Goal: Transaction & Acquisition: Purchase product/service

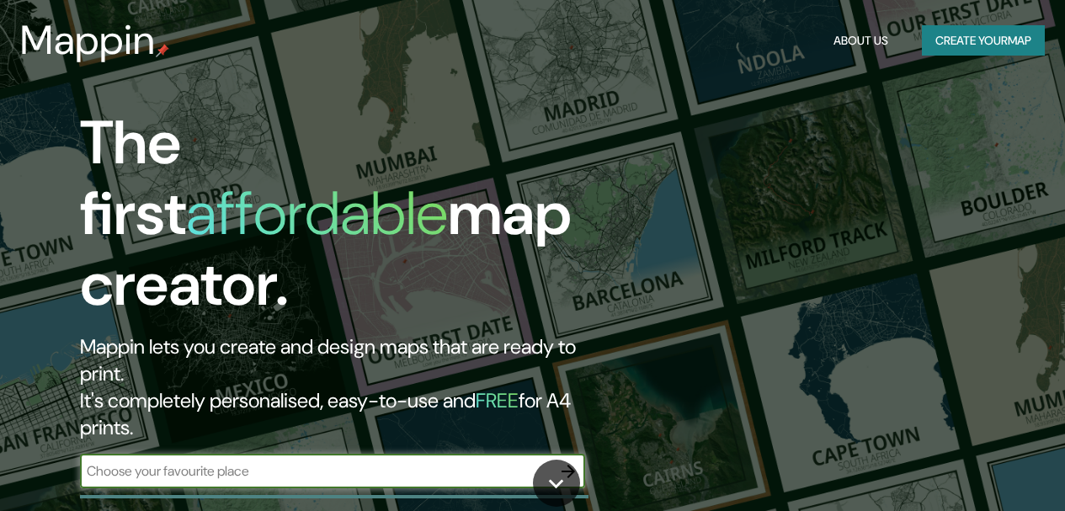
click at [244, 461] on input "text" at bounding box center [315, 470] width 471 height 19
type input "[GEOGRAPHIC_DATA][PERSON_NAME]"
click at [571, 465] on icon "button" at bounding box center [567, 471] width 13 height 13
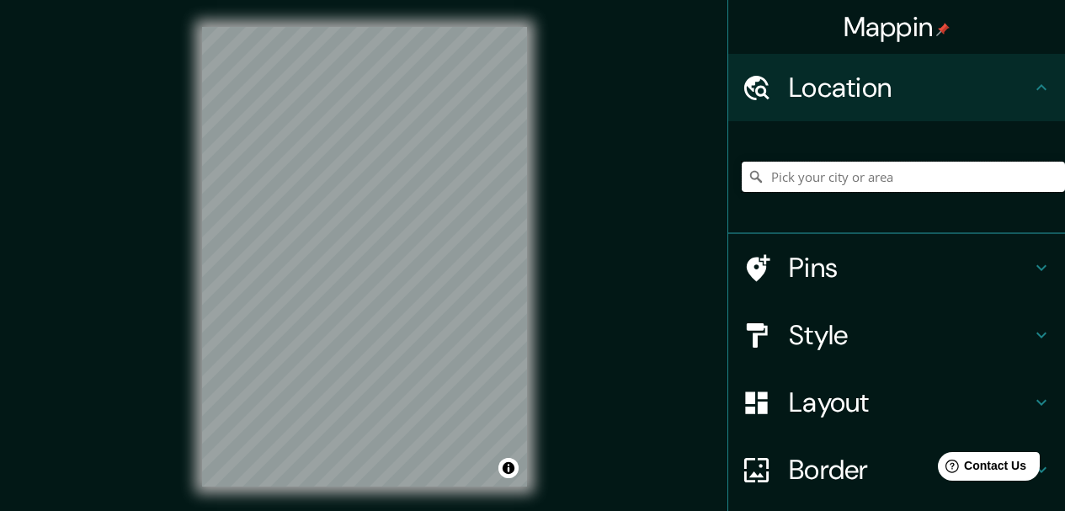
click at [895, 176] on input "Pick your city or area" at bounding box center [903, 177] width 323 height 30
click at [884, 179] on input "Pick your city or area" at bounding box center [903, 177] width 323 height 30
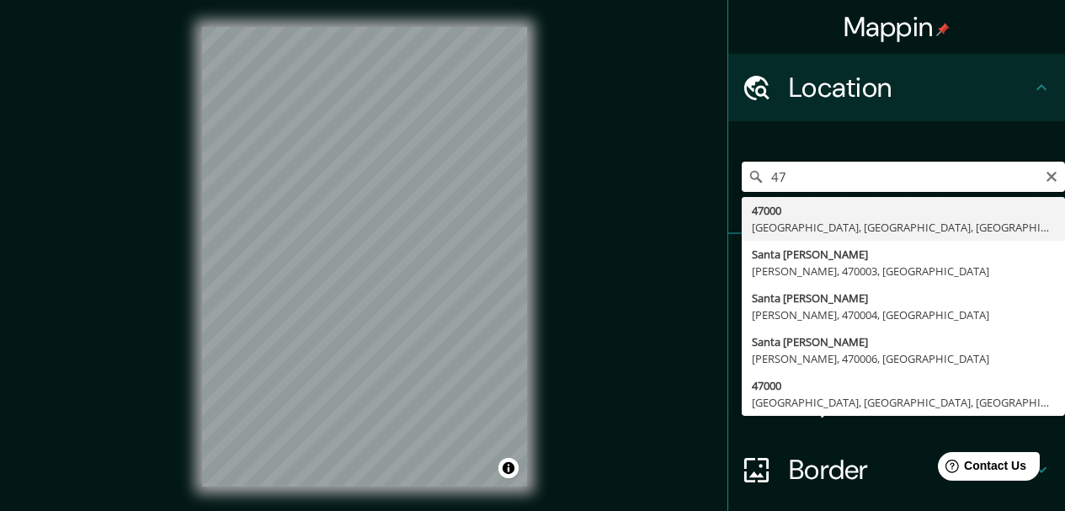
type input "4"
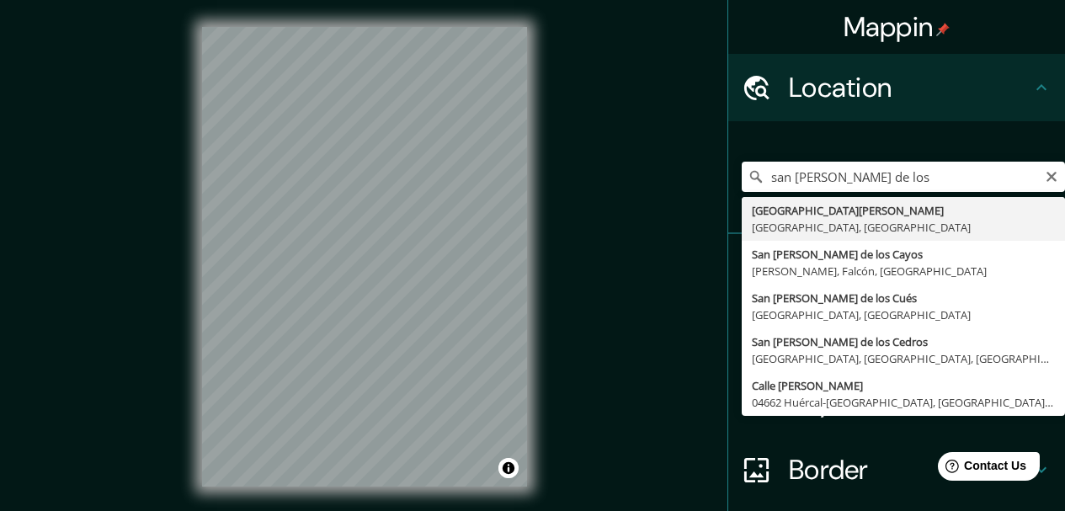
type input "[GEOGRAPHIC_DATA][PERSON_NAME], [GEOGRAPHIC_DATA], [GEOGRAPHIC_DATA]"
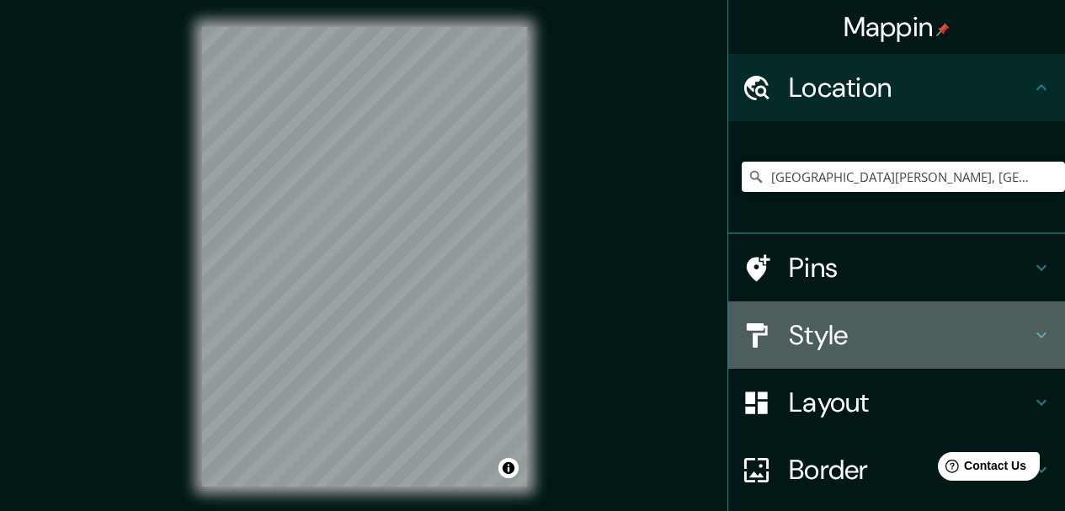
click at [815, 337] on h4 "Style" at bounding box center [910, 335] width 242 height 34
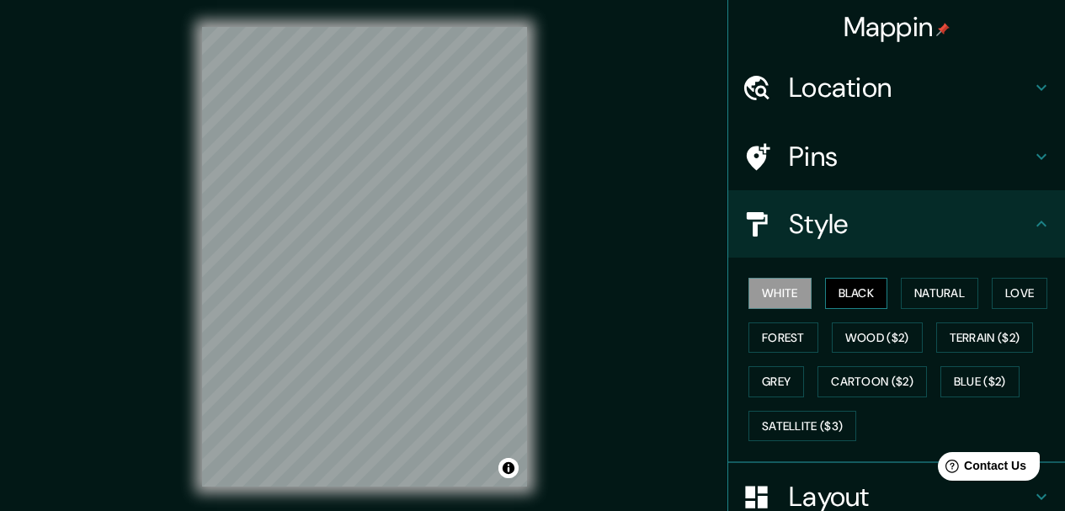
click at [838, 297] on button "Black" at bounding box center [856, 293] width 63 height 31
click at [928, 295] on button "Natural" at bounding box center [939, 293] width 77 height 31
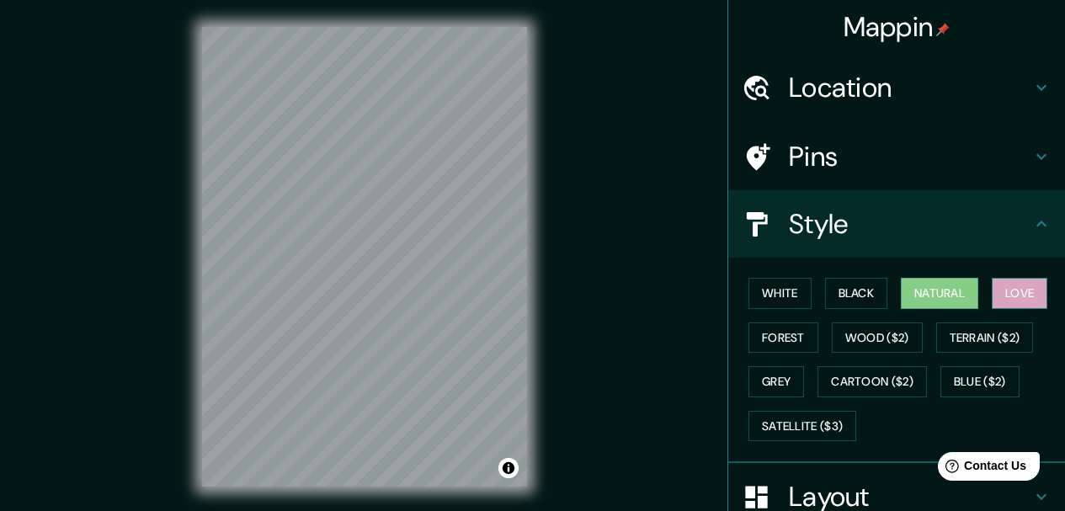
click at [1008, 298] on button "Love" at bounding box center [1020, 293] width 56 height 31
click at [792, 338] on button "Forest" at bounding box center [783, 337] width 70 height 31
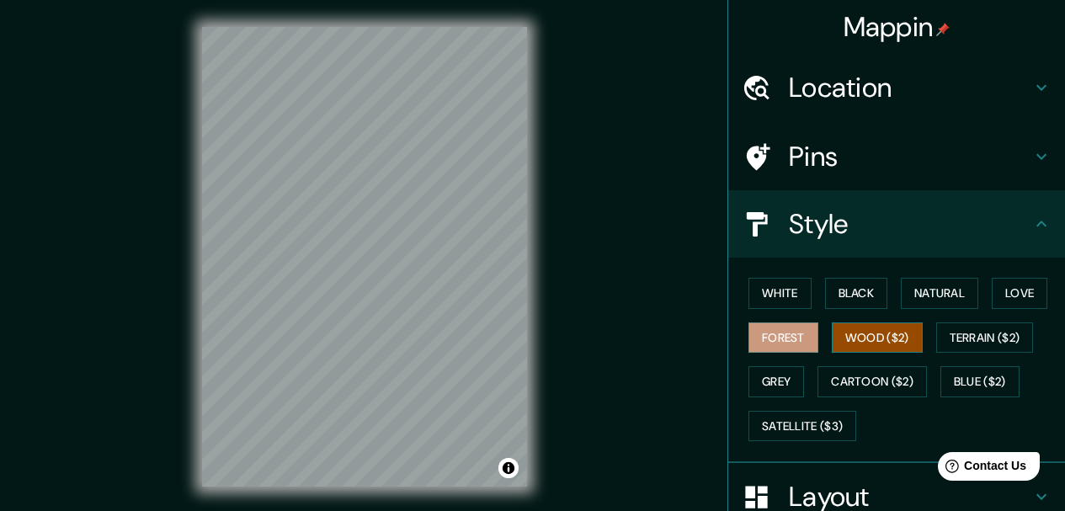
click at [861, 341] on button "Wood ($2)" at bounding box center [877, 337] width 91 height 31
click at [973, 345] on button "Terrain ($2)" at bounding box center [985, 337] width 98 height 31
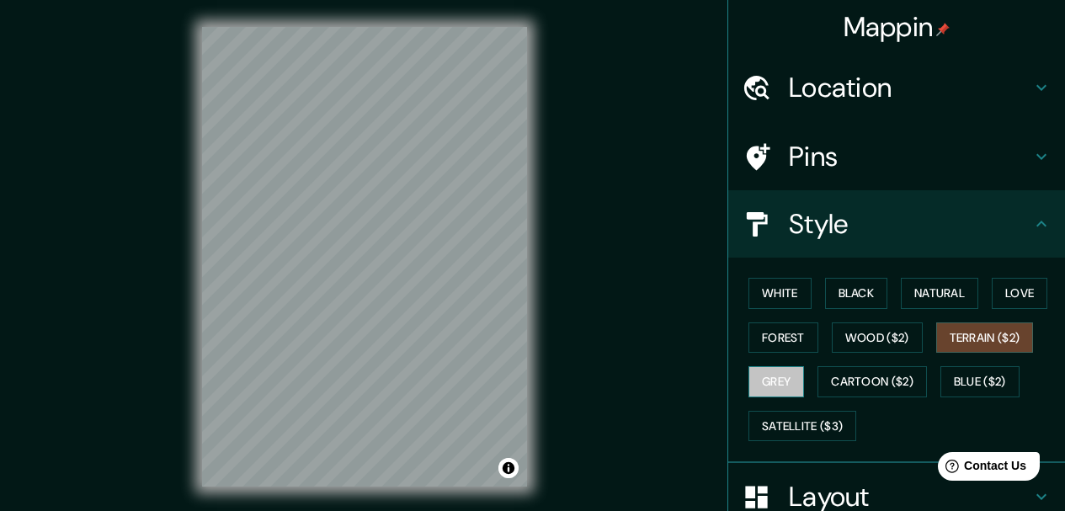
click at [774, 383] on button "Grey" at bounding box center [776, 381] width 56 height 31
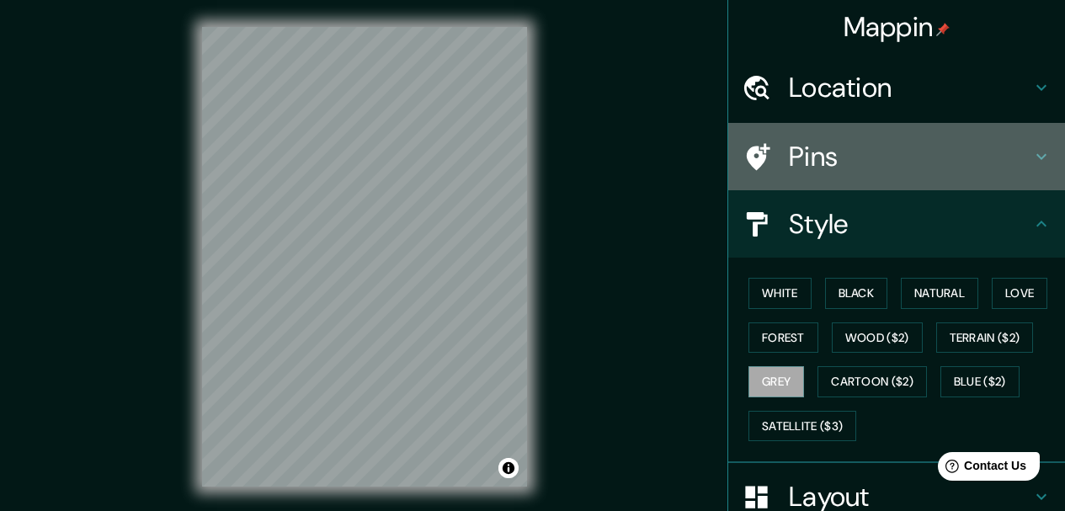
click at [805, 157] on h4 "Pins" at bounding box center [910, 157] width 242 height 34
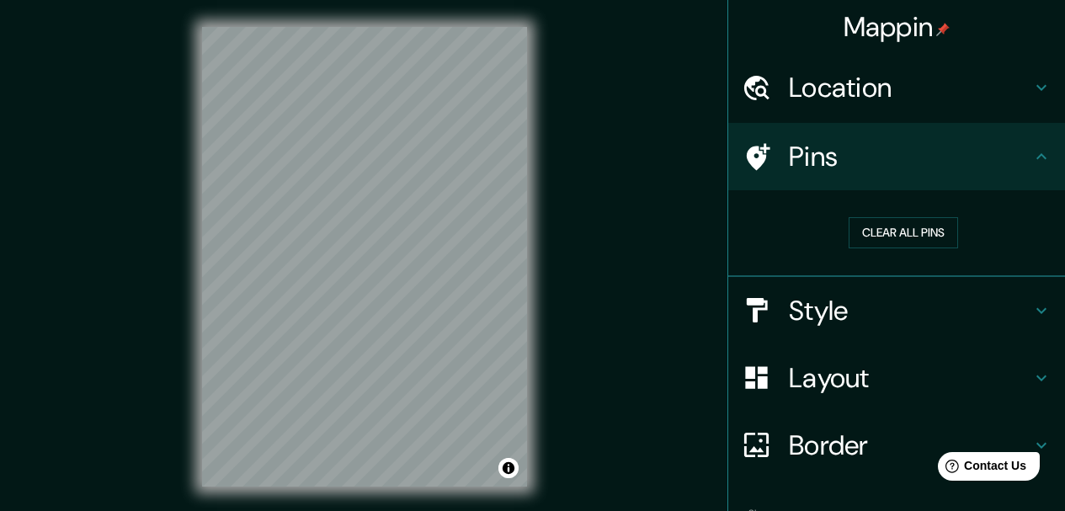
click at [808, 311] on h4 "Style" at bounding box center [910, 311] width 242 height 34
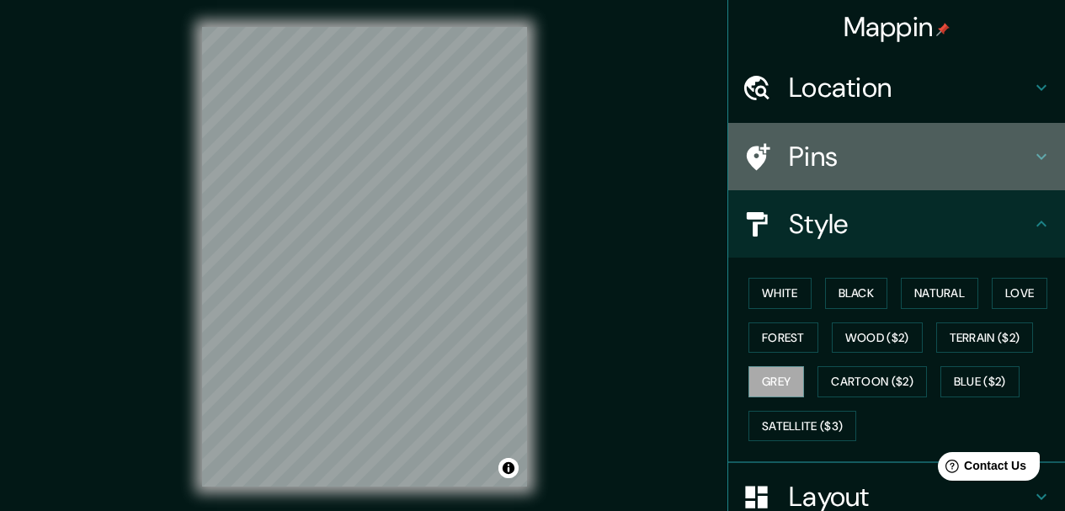
click at [795, 167] on h4 "Pins" at bounding box center [910, 157] width 242 height 34
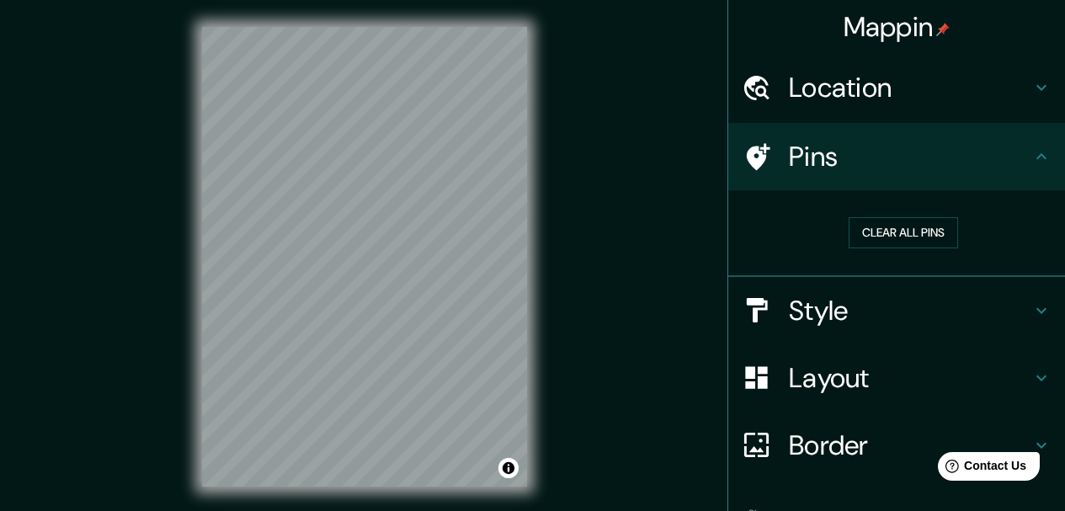
click at [819, 446] on h4 "Border" at bounding box center [910, 445] width 242 height 34
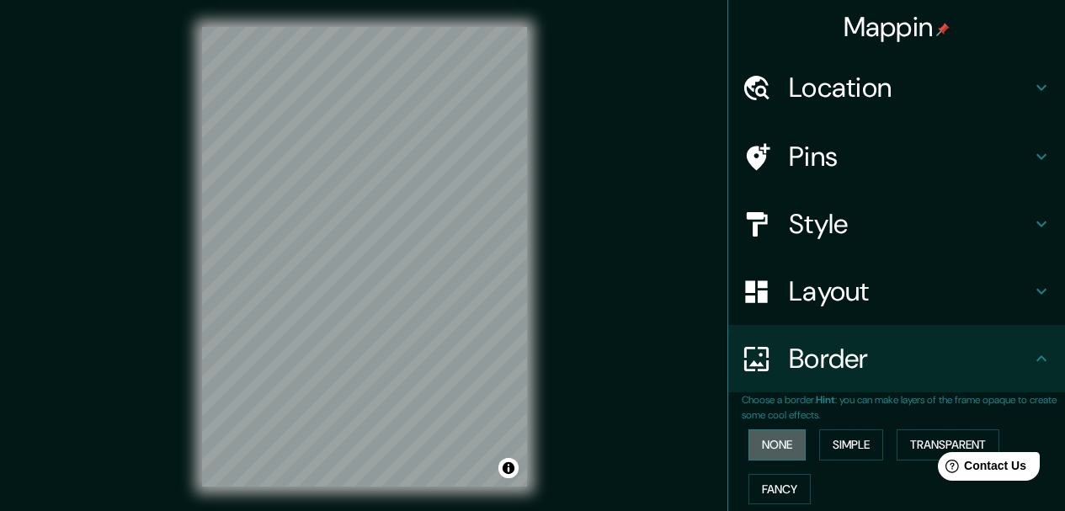
click at [771, 448] on button "None" at bounding box center [776, 444] width 57 height 31
click at [832, 444] on button "Simple" at bounding box center [851, 444] width 64 height 31
click at [916, 448] on html "Help Contact Us" at bounding box center [980, 462] width 131 height 35
click at [780, 486] on button "Fancy" at bounding box center [779, 489] width 62 height 31
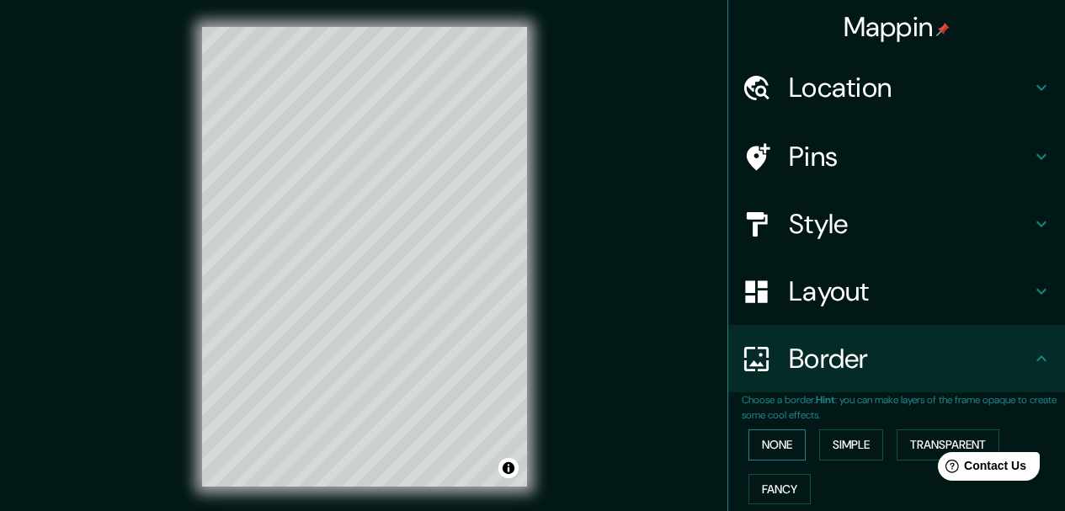
click at [781, 452] on button "None" at bounding box center [776, 444] width 57 height 31
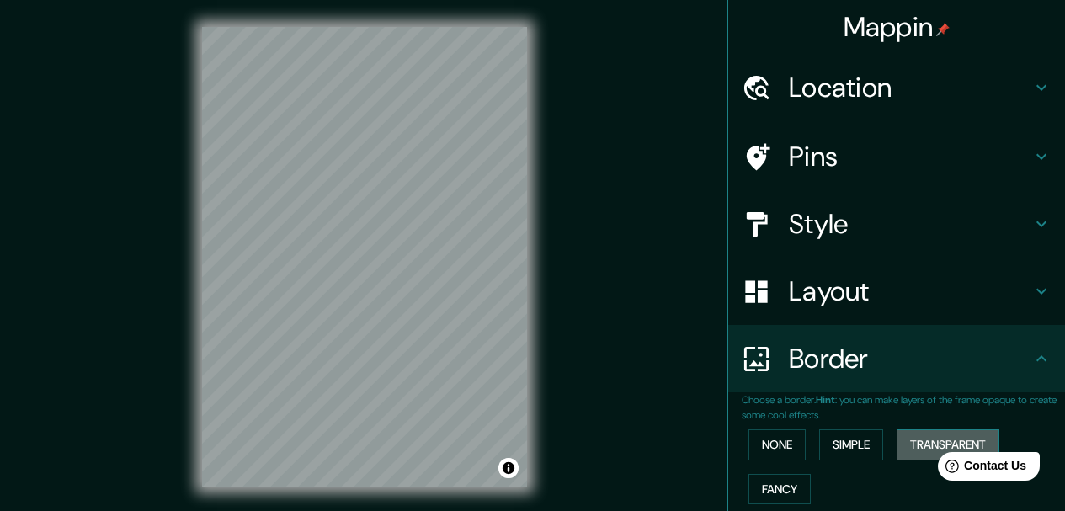
click at [902, 440] on button "Transparent" at bounding box center [948, 444] width 103 height 31
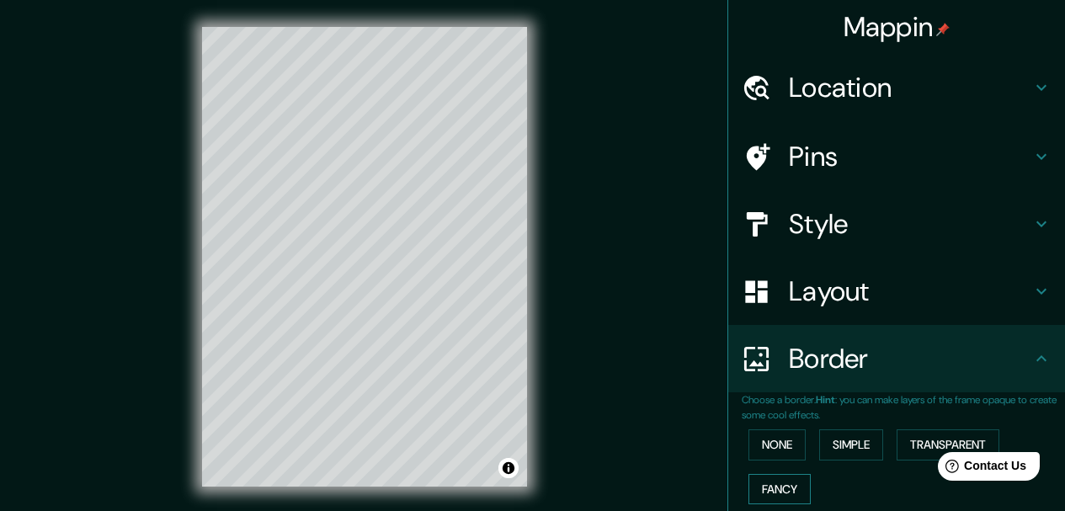
click at [758, 487] on button "Fancy" at bounding box center [779, 489] width 62 height 31
click at [769, 441] on button "None" at bounding box center [776, 444] width 57 height 31
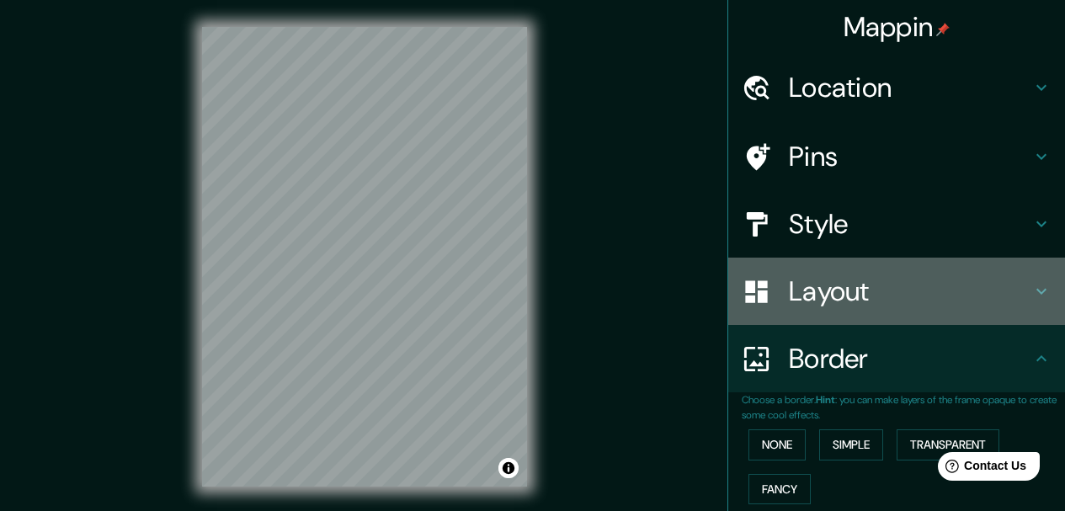
click at [822, 291] on h4 "Layout" at bounding box center [910, 291] width 242 height 34
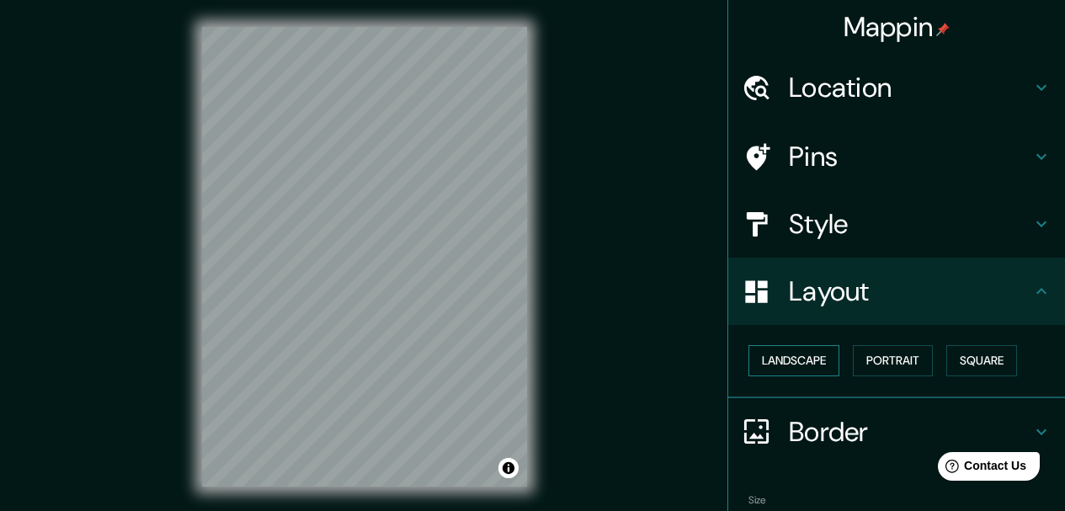
click at [781, 364] on button "Landscape" at bounding box center [793, 360] width 91 height 31
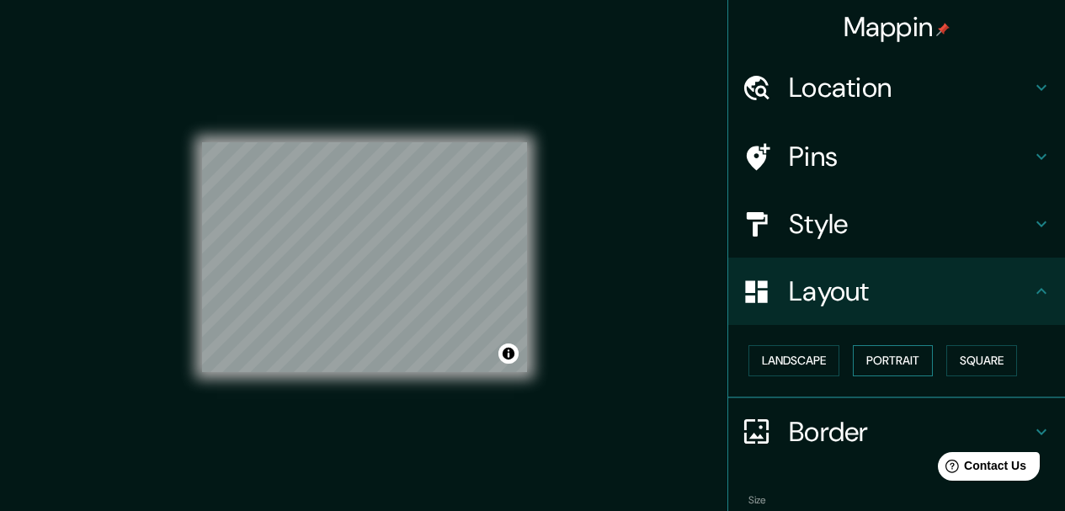
click at [877, 359] on button "Portrait" at bounding box center [893, 360] width 80 height 31
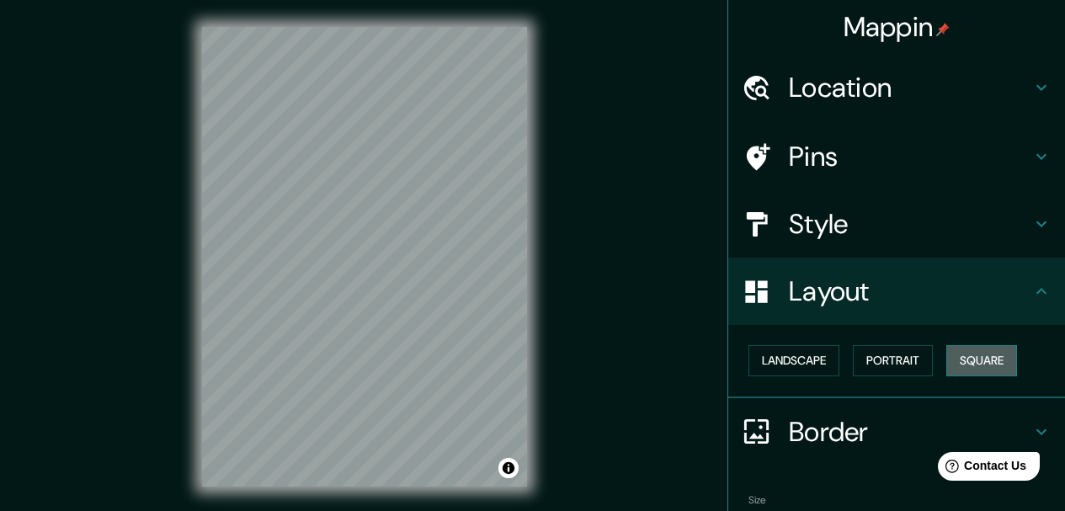
click at [955, 363] on button "Square" at bounding box center [981, 360] width 71 height 31
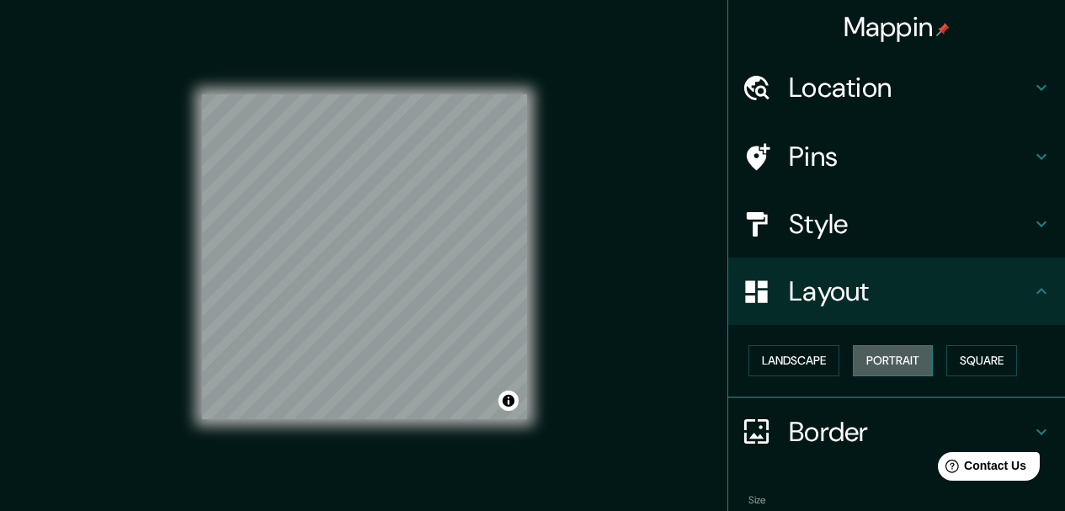
click at [887, 364] on button "Portrait" at bounding box center [893, 360] width 80 height 31
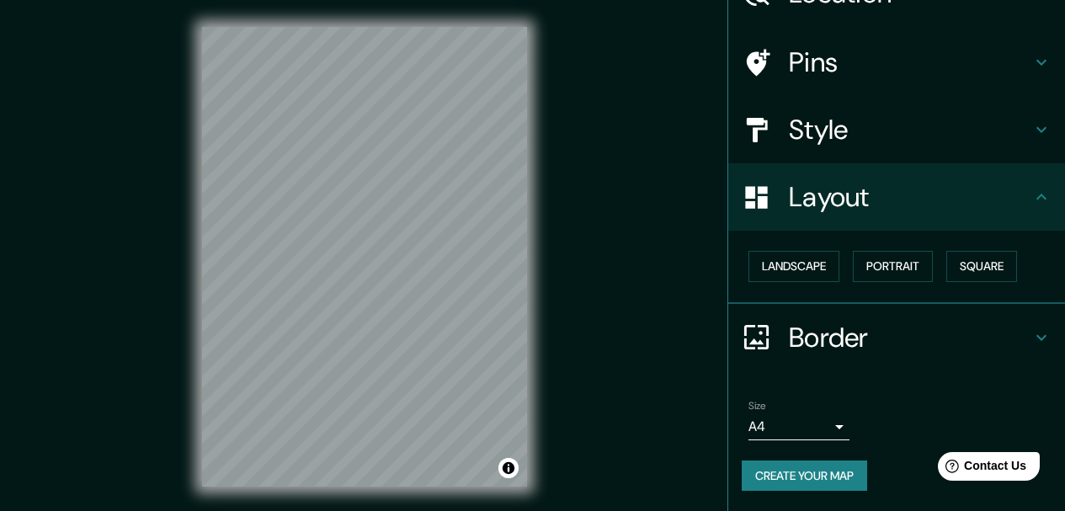
scroll to position [29, 0]
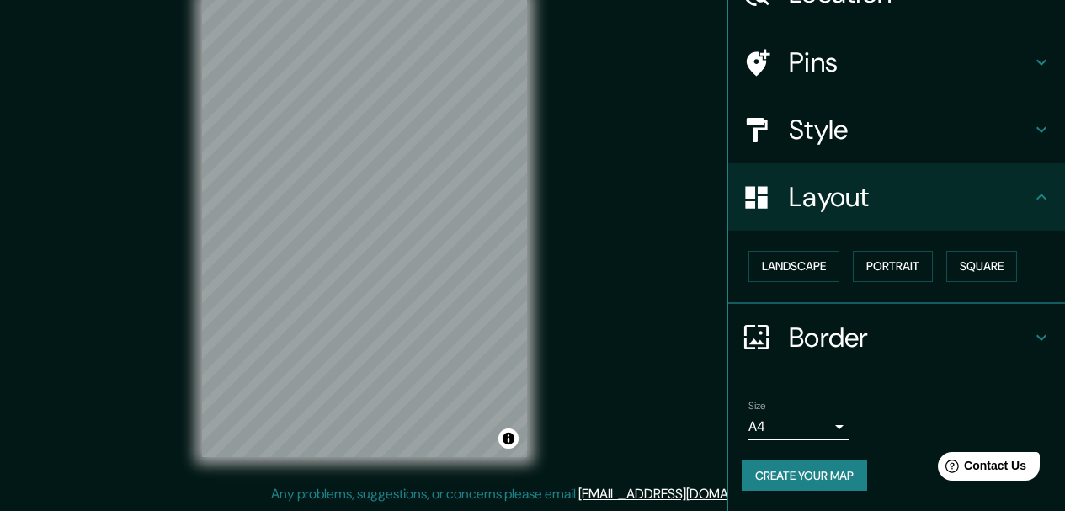
click at [832, 431] on body "Mappin Location [GEOGRAPHIC_DATA][PERSON_NAME], [GEOGRAPHIC_DATA], [GEOGRAPHIC_…" at bounding box center [532, 226] width 1065 height 511
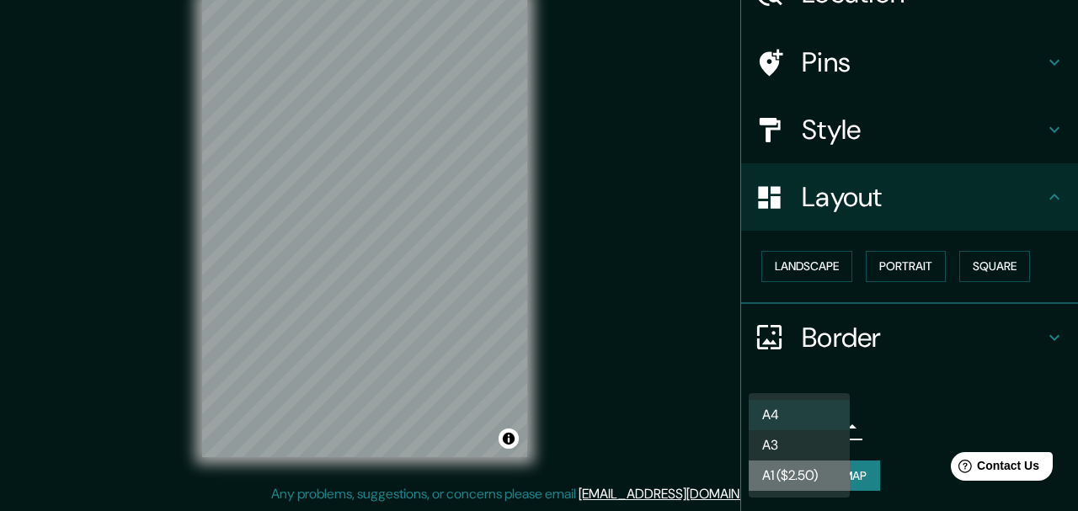
click at [799, 477] on li "A1 ($2.50)" at bounding box center [798, 475] width 101 height 30
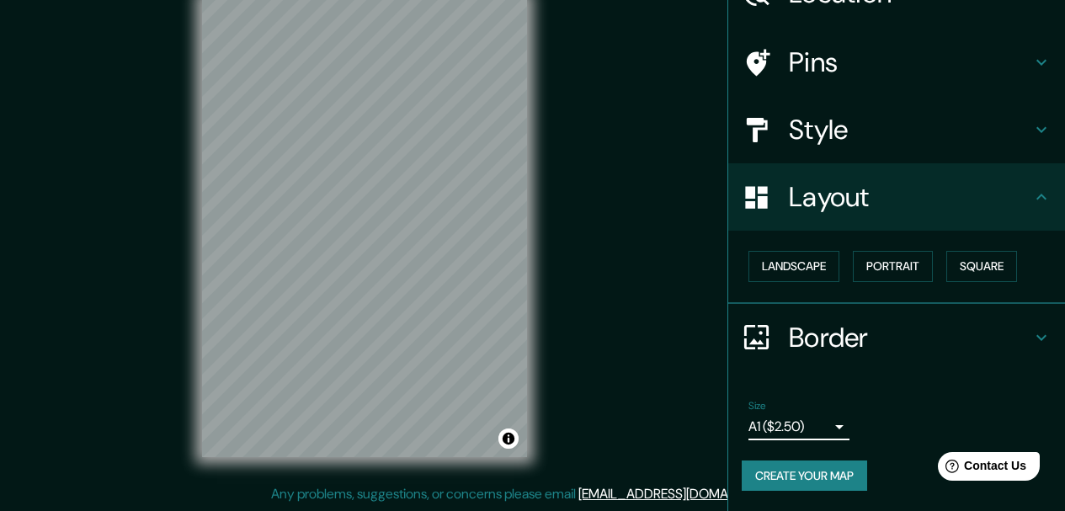
click at [869, 374] on ul "Location [GEOGRAPHIC_DATA][PERSON_NAME], [GEOGRAPHIC_DATA], [GEOGRAPHIC_DATA] P…" at bounding box center [896, 235] width 337 height 551
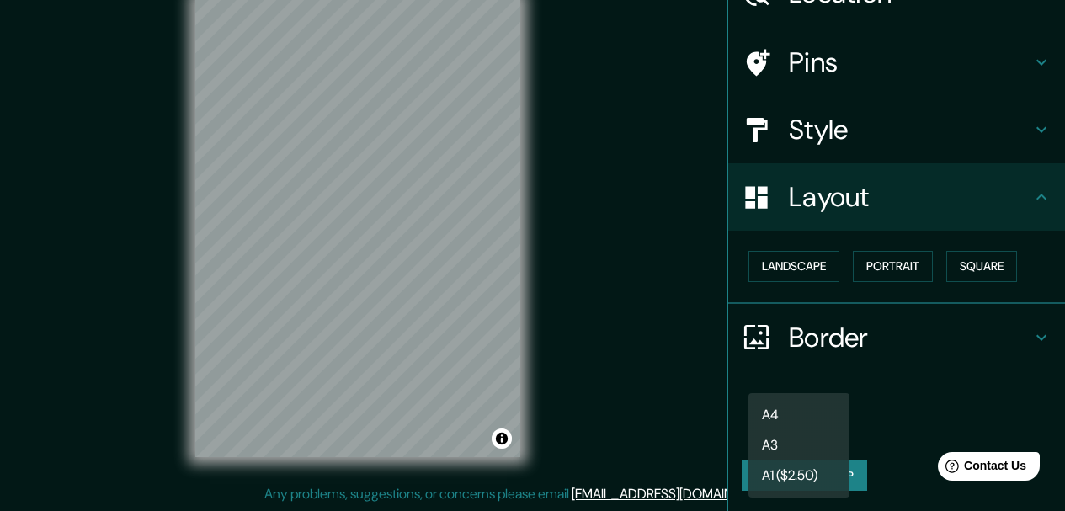
click at [831, 434] on body "Mappin Location [GEOGRAPHIC_DATA][PERSON_NAME], [GEOGRAPHIC_DATA], [GEOGRAPHIC_…" at bounding box center [532, 226] width 1065 height 511
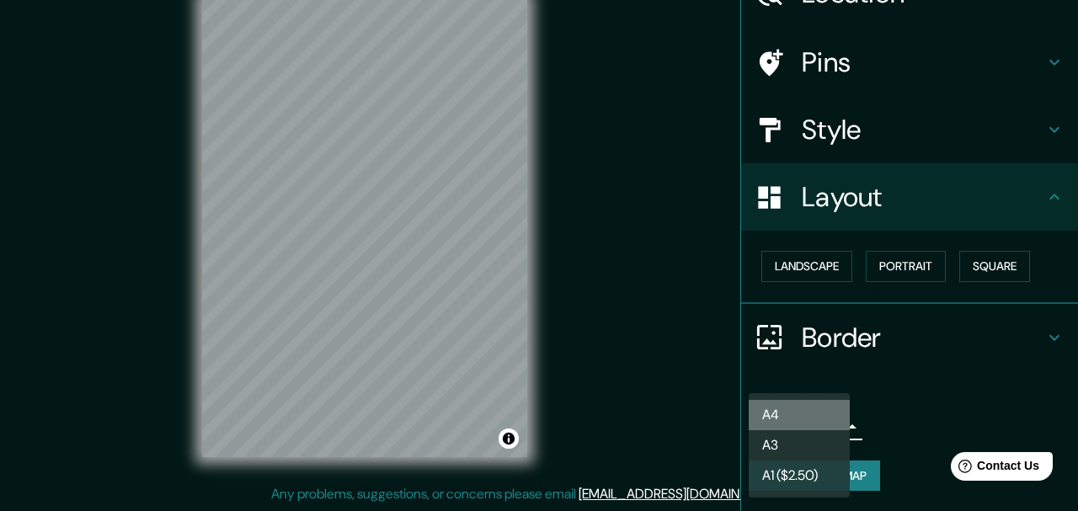
click at [781, 415] on li "A4" at bounding box center [798, 415] width 101 height 30
type input "single"
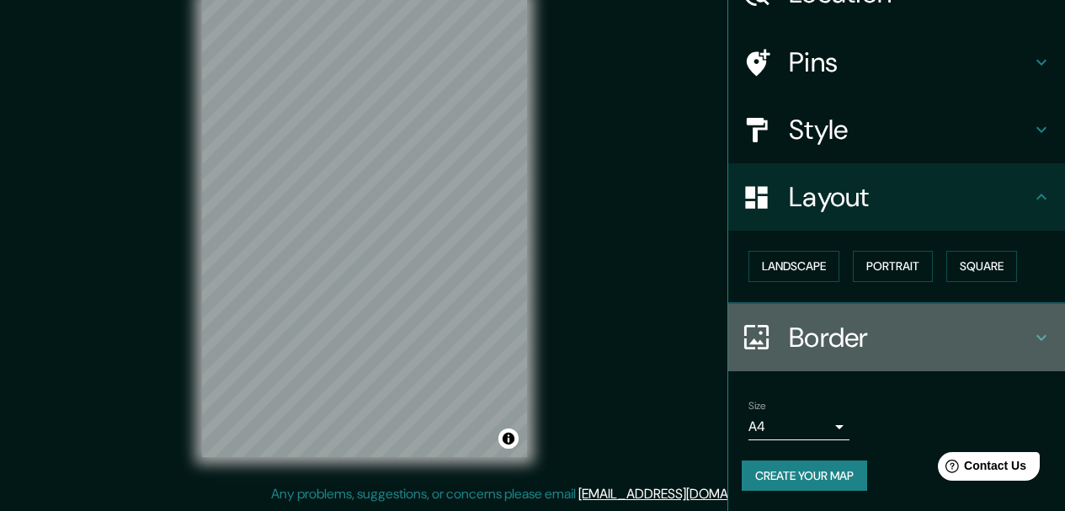
click at [1036, 340] on icon at bounding box center [1041, 337] width 20 height 20
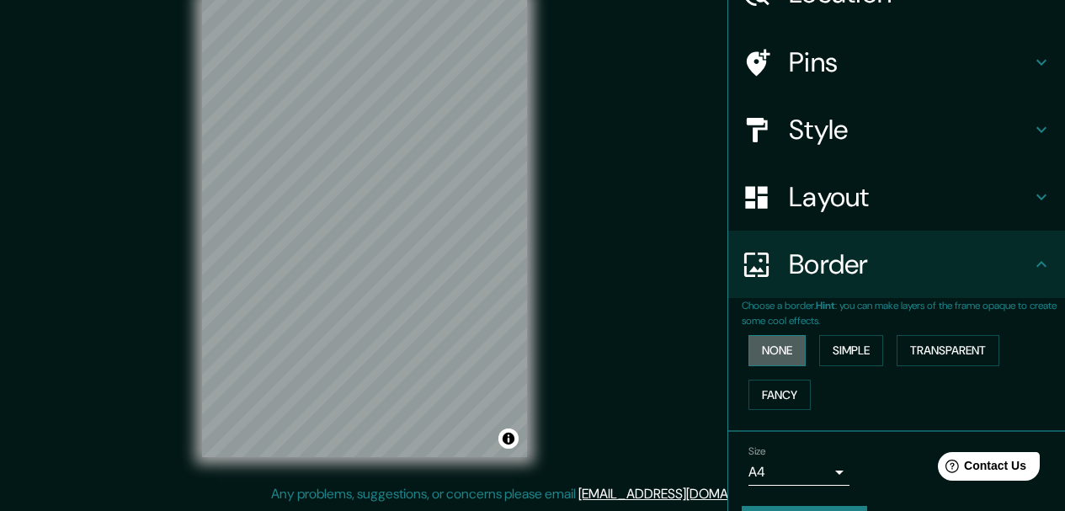
click at [778, 349] on button "None" at bounding box center [776, 350] width 57 height 31
click at [653, 317] on div "Mappin Location [GEOGRAPHIC_DATA][PERSON_NAME], [GEOGRAPHIC_DATA], [GEOGRAPHIC_…" at bounding box center [532, 241] width 1065 height 540
click at [528, 317] on div "© Mapbox © OpenStreetMap Improve this map" at bounding box center [364, 228] width 379 height 514
click at [531, 300] on div "© Mapbox © OpenStreetMap Improve this map" at bounding box center [364, 228] width 379 height 514
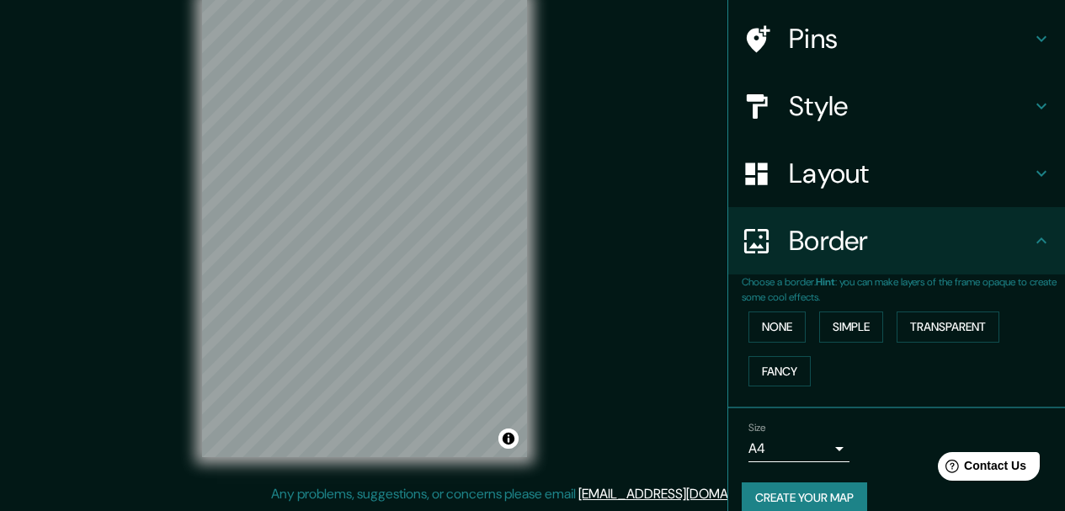
scroll to position [141, 0]
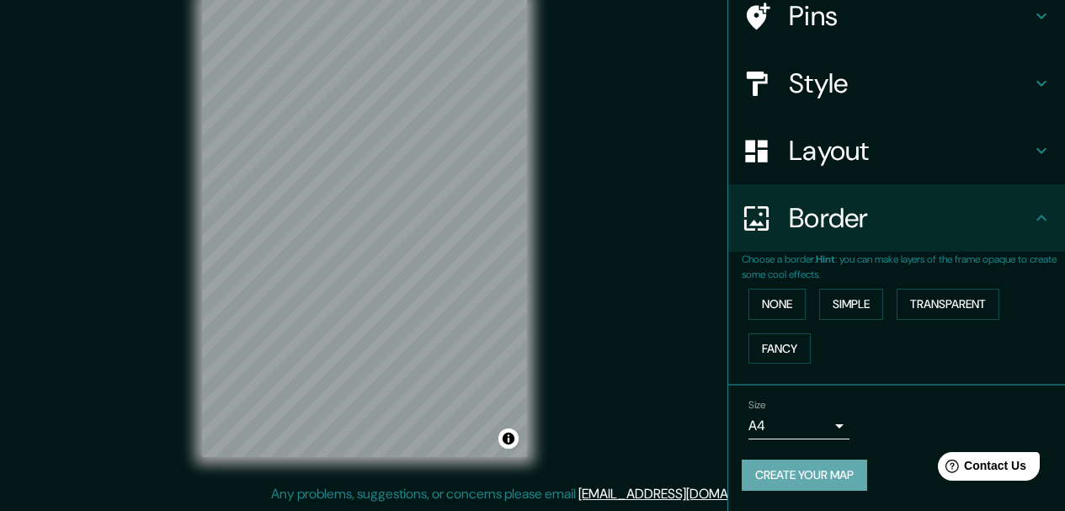
click at [806, 482] on button "Create your map" at bounding box center [804, 475] width 125 height 31
click at [367, 339] on div at bounding box center [363, 338] width 13 height 13
click at [367, 335] on div at bounding box center [365, 339] width 13 height 13
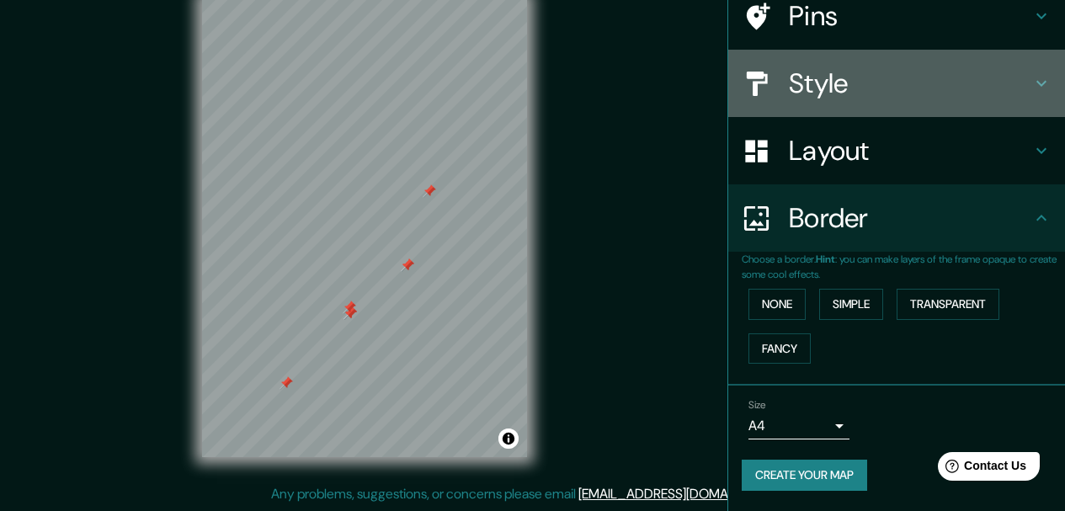
click at [808, 87] on h4 "Style" at bounding box center [910, 84] width 242 height 34
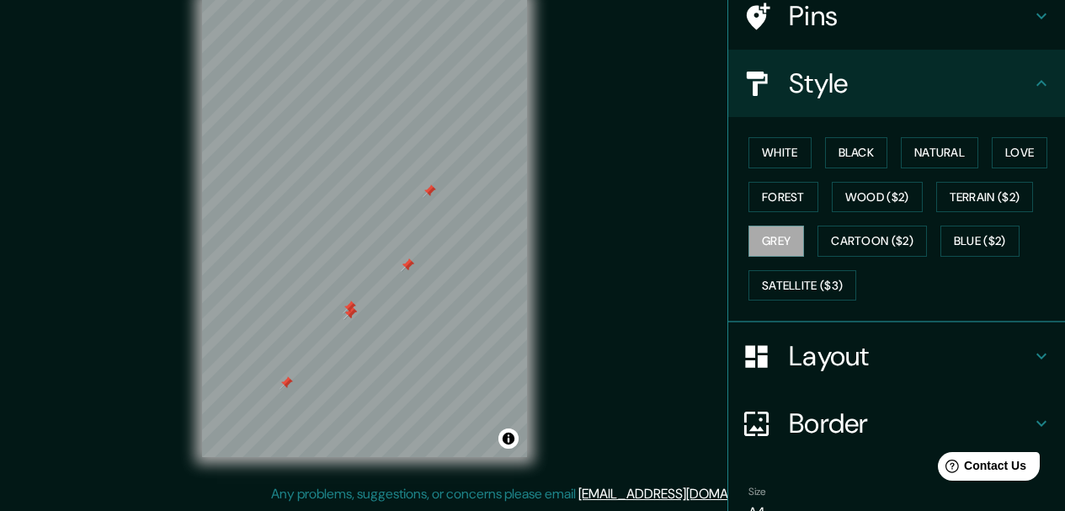
click at [857, 262] on div "White Black Natural Love Forest Wood ($2) Terrain ($2) Grey Cartoon ($2) Blue (…" at bounding box center [903, 218] width 323 height 177
click at [860, 250] on button "Cartoon ($2)" at bounding box center [871, 241] width 109 height 31
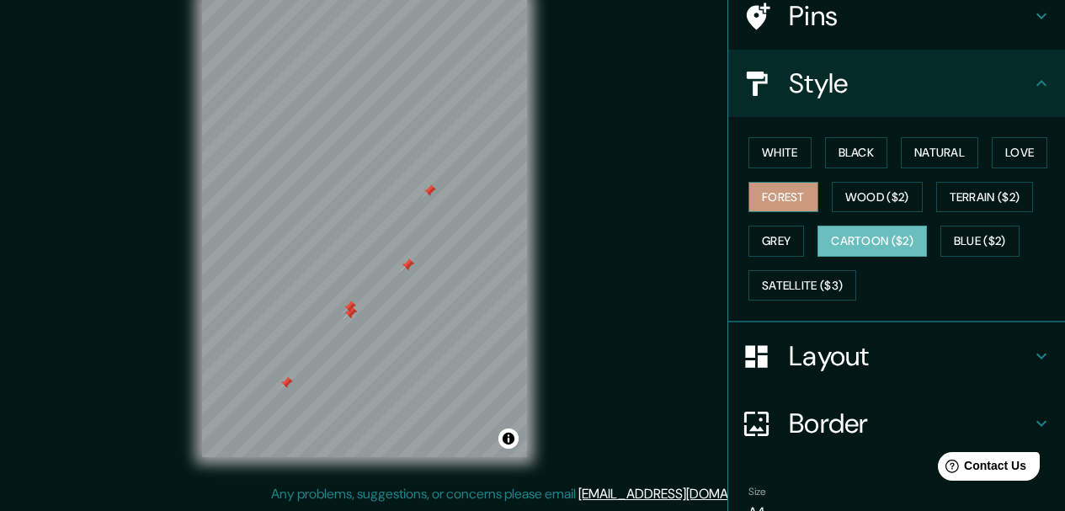
click at [791, 203] on button "Forest" at bounding box center [783, 197] width 70 height 31
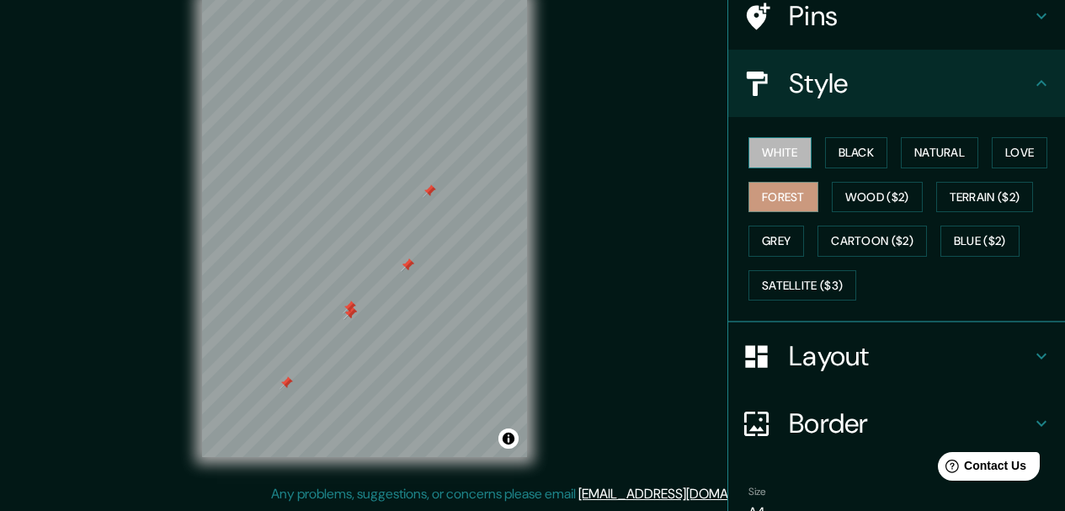
click at [767, 147] on button "White" at bounding box center [779, 152] width 63 height 31
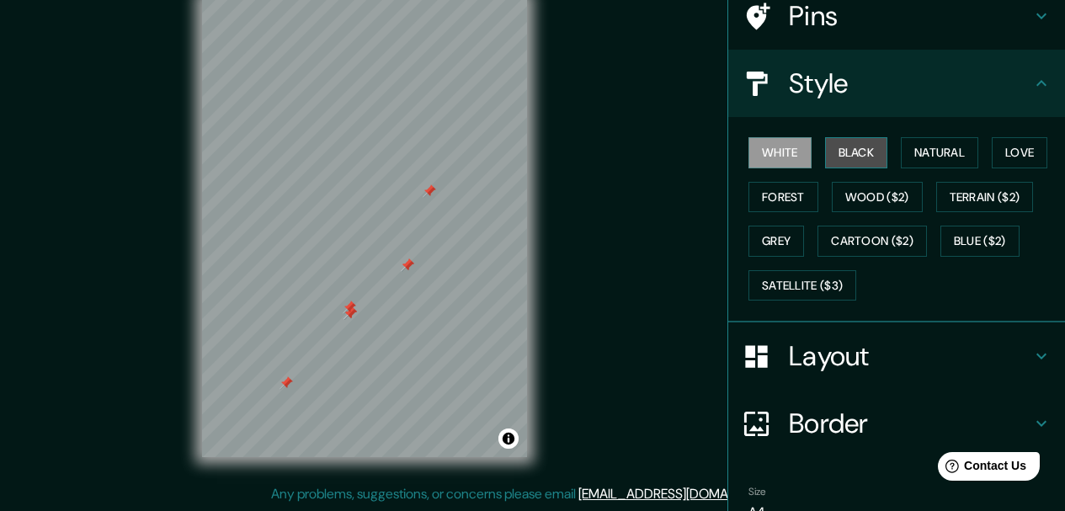
click at [849, 155] on button "Black" at bounding box center [856, 152] width 63 height 31
